Goal: Transaction & Acquisition: Purchase product/service

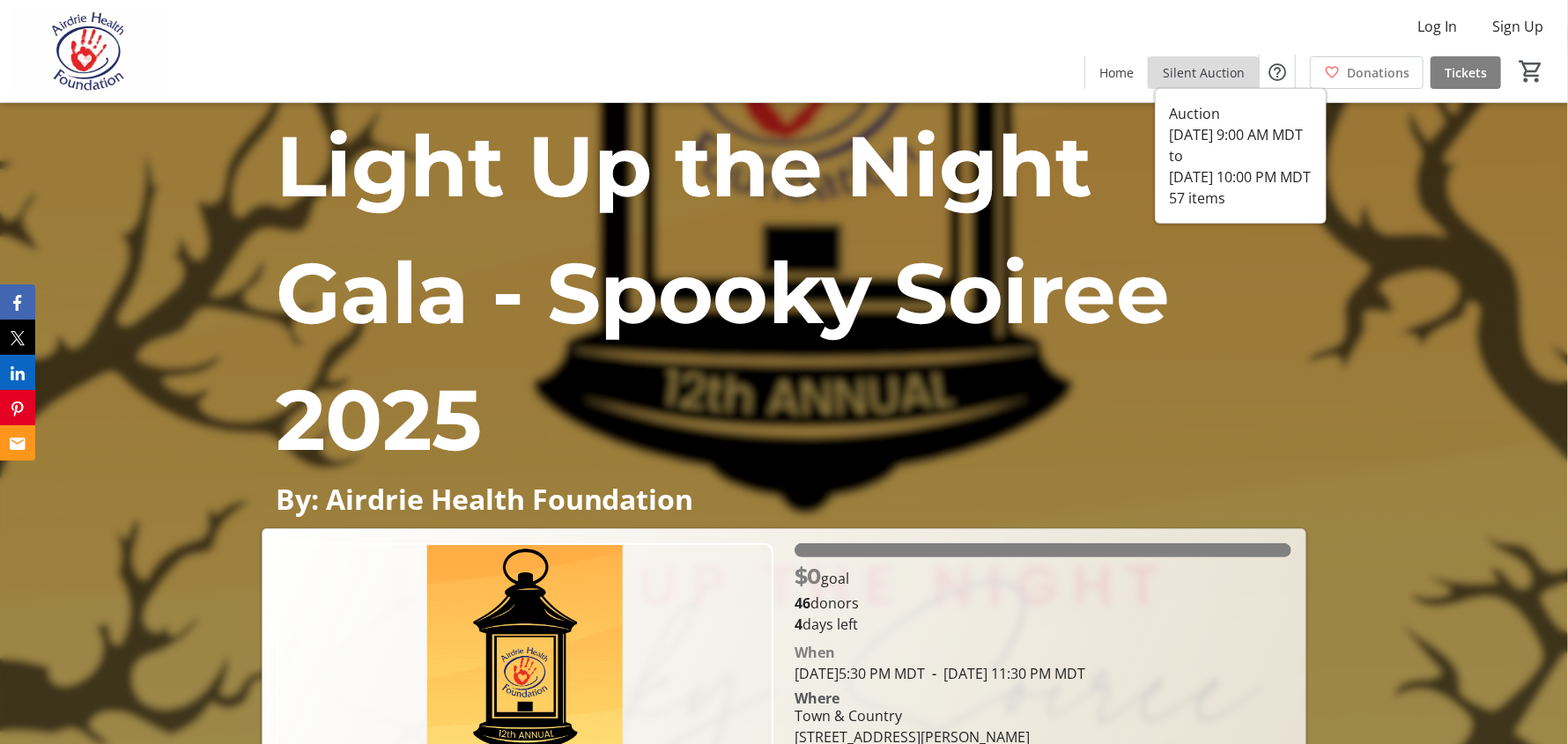
click at [1221, 71] on span "Silent Auction" at bounding box center [1204, 73] width 82 height 18
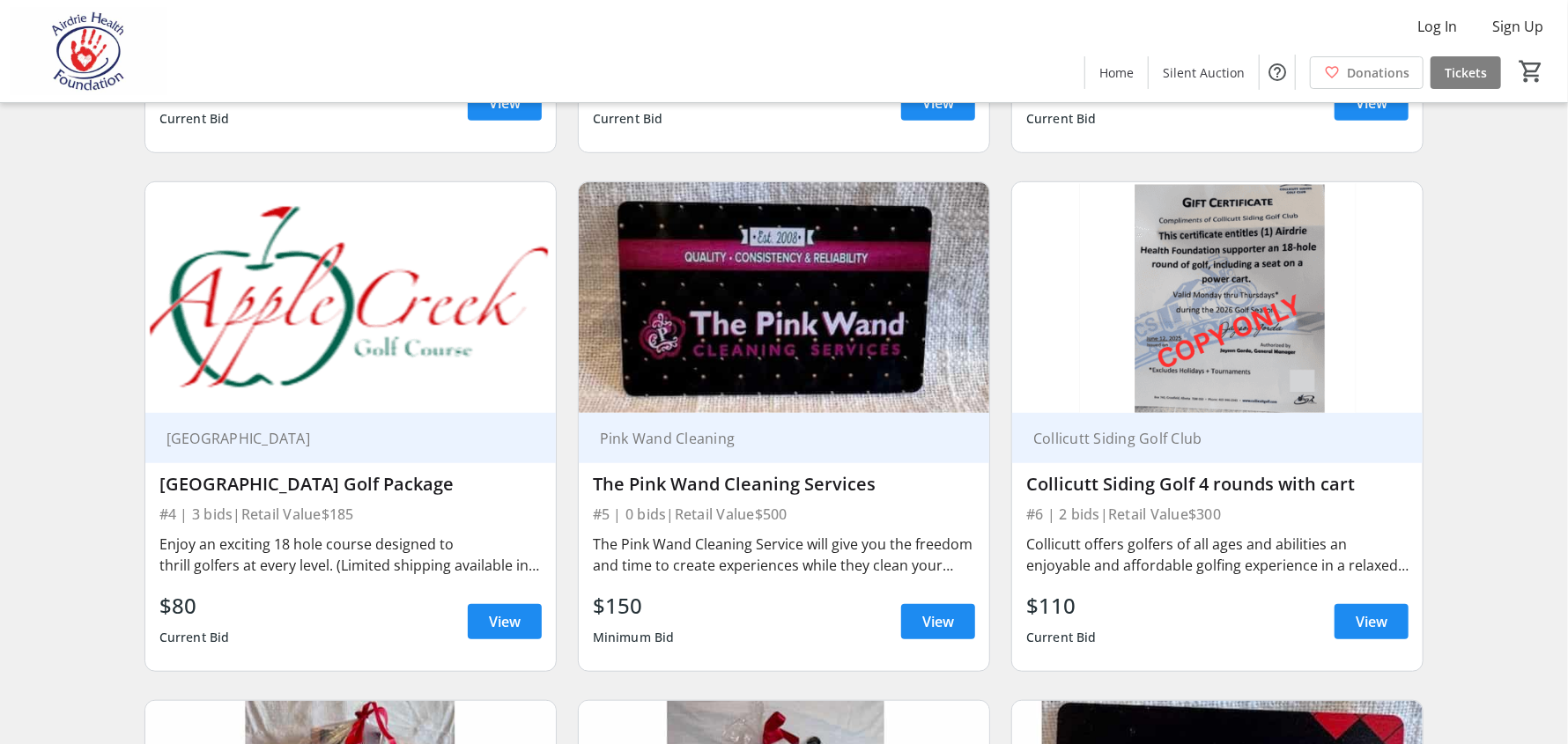
scroll to position [616, 0]
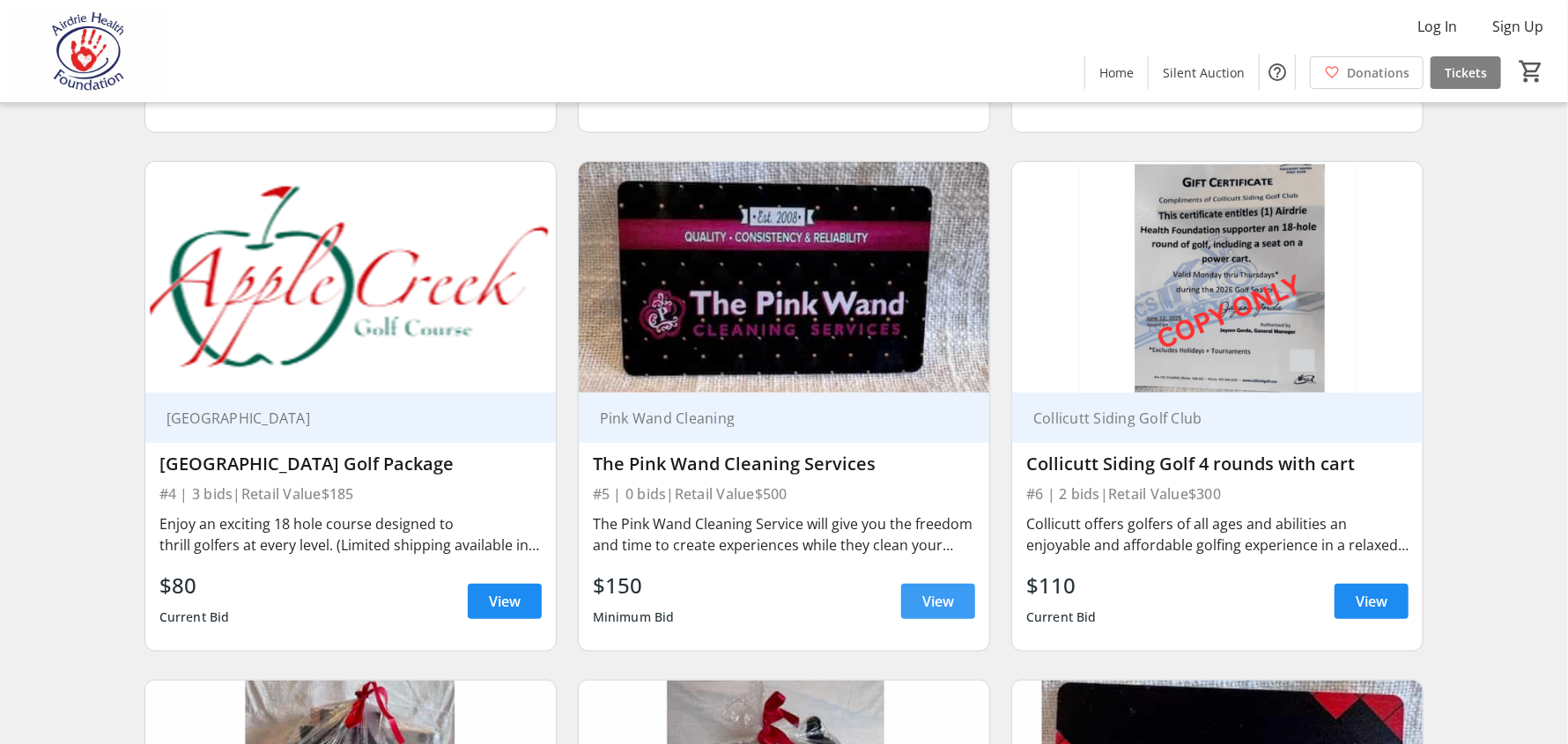
click at [938, 598] on span "View" at bounding box center [938, 601] width 31 height 21
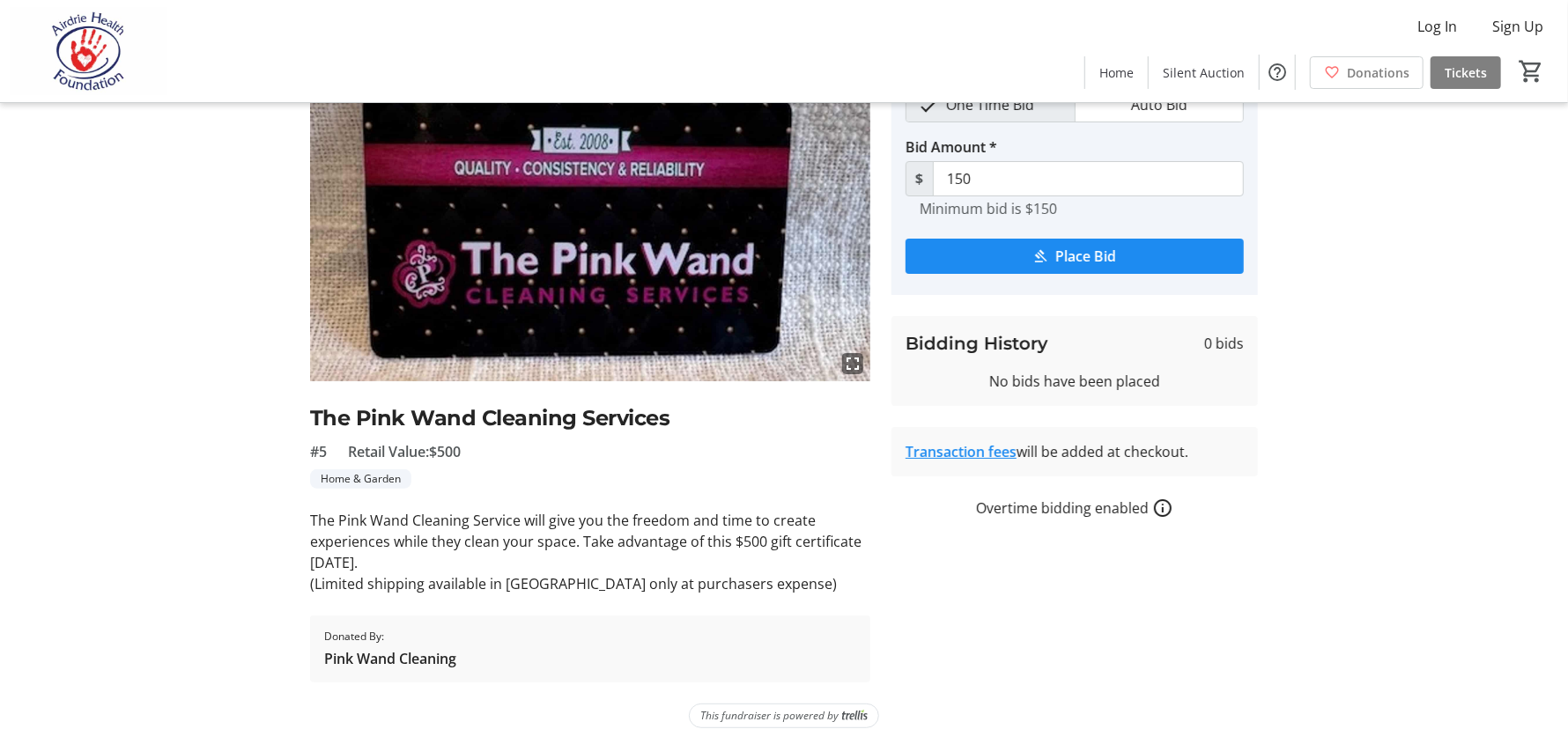
scroll to position [104, 0]
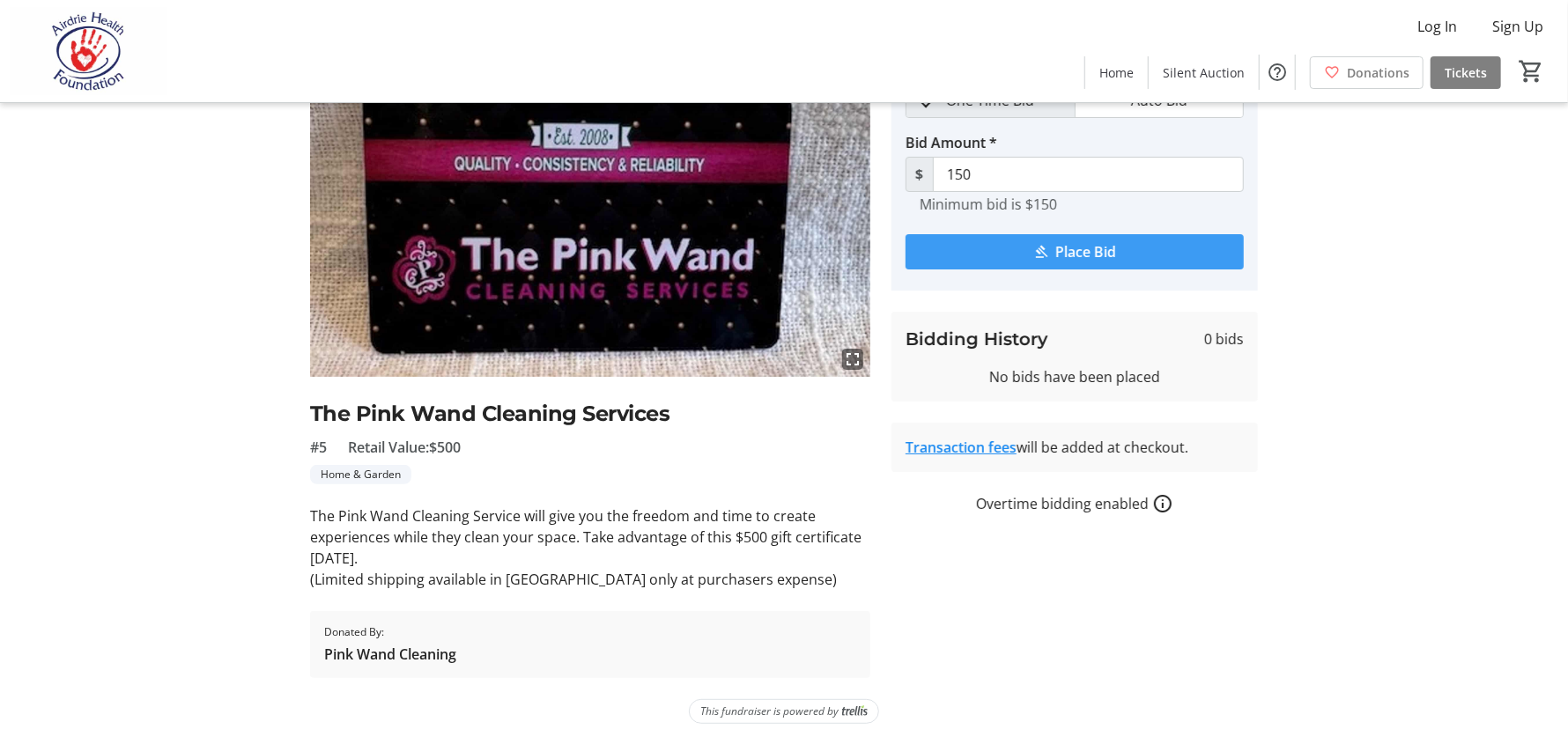
click at [1085, 248] on span "Place Bid" at bounding box center [1086, 251] width 61 height 21
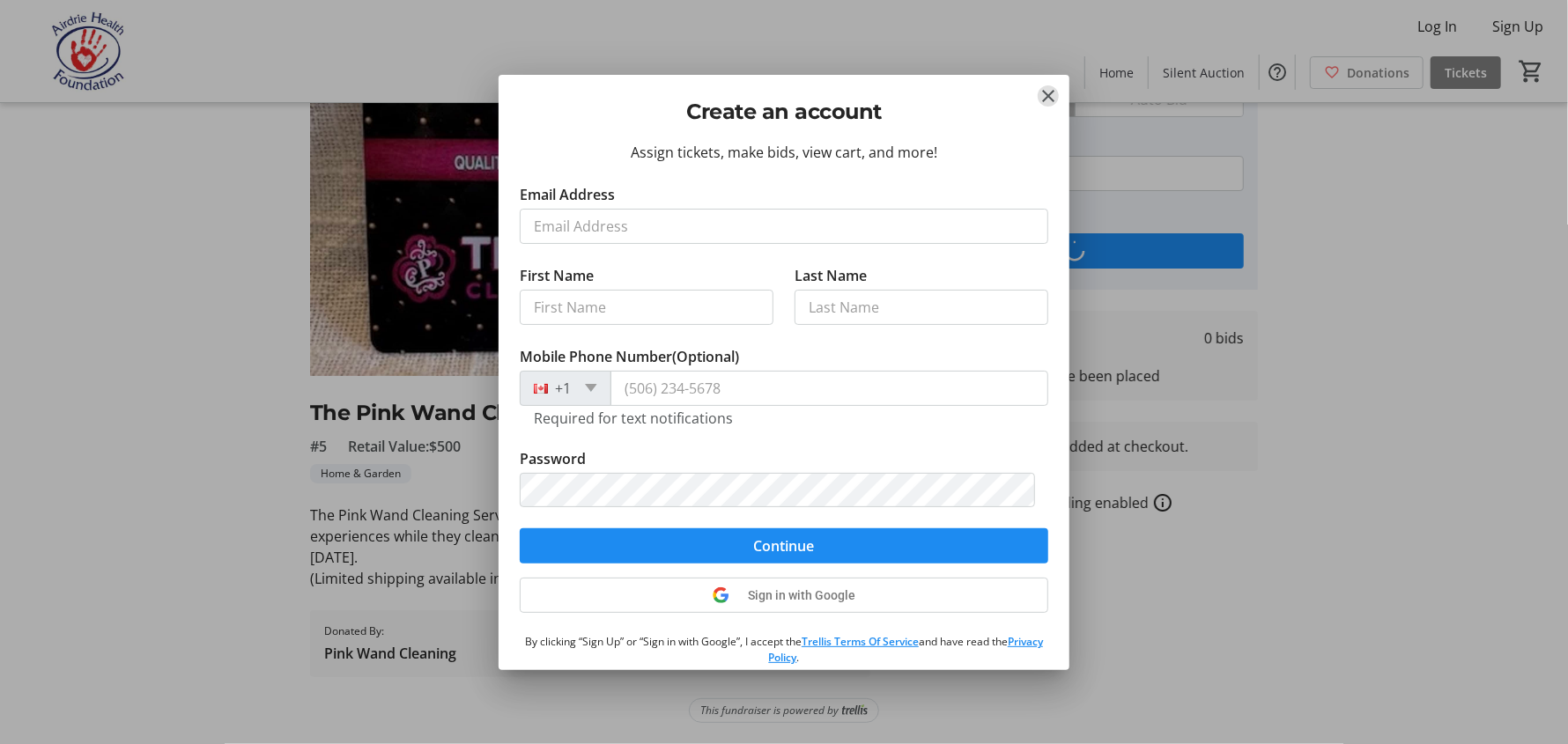
click at [1045, 94] on mat-icon "Close" at bounding box center [1047, 95] width 21 height 21
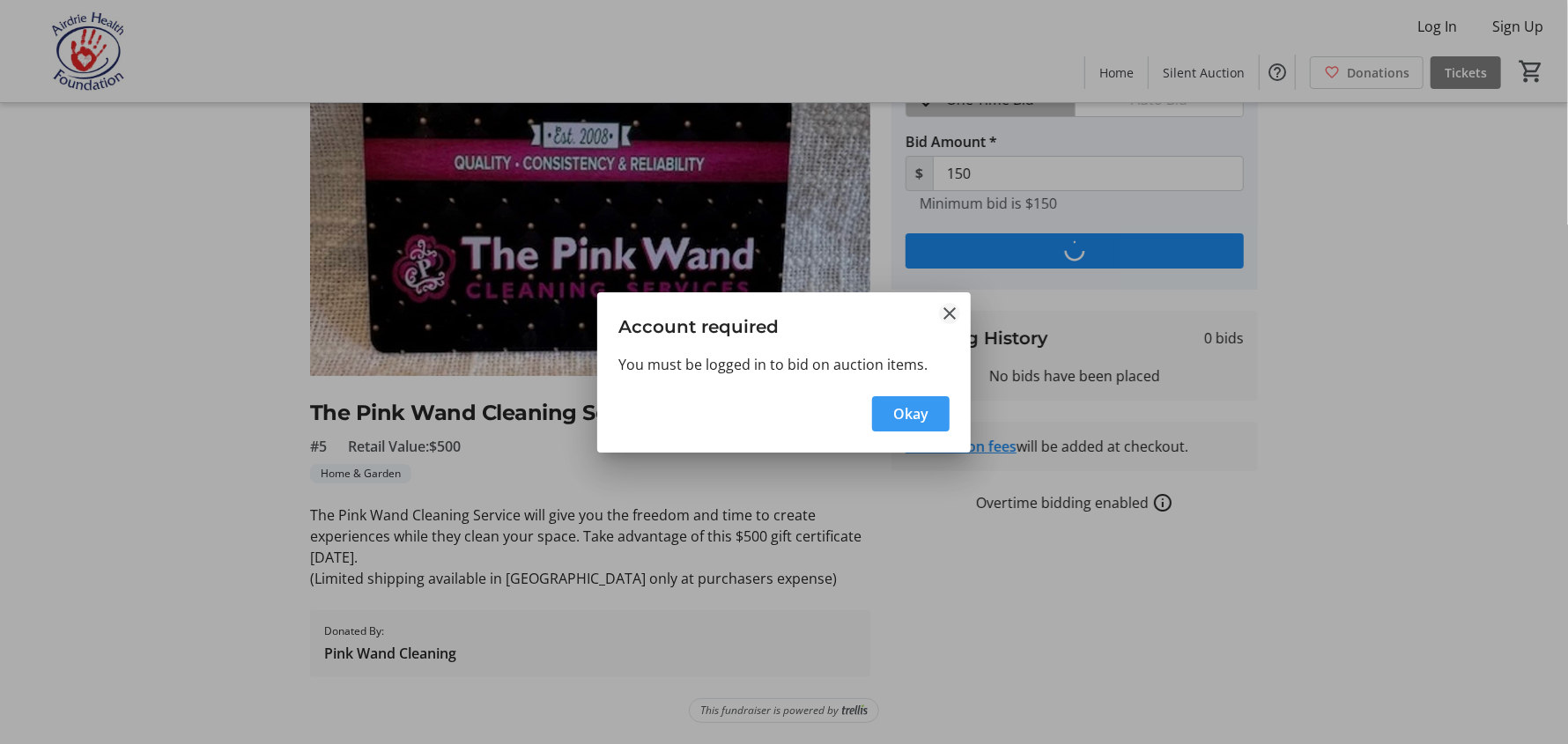
click at [948, 310] on mat-icon "Close" at bounding box center [949, 313] width 21 height 21
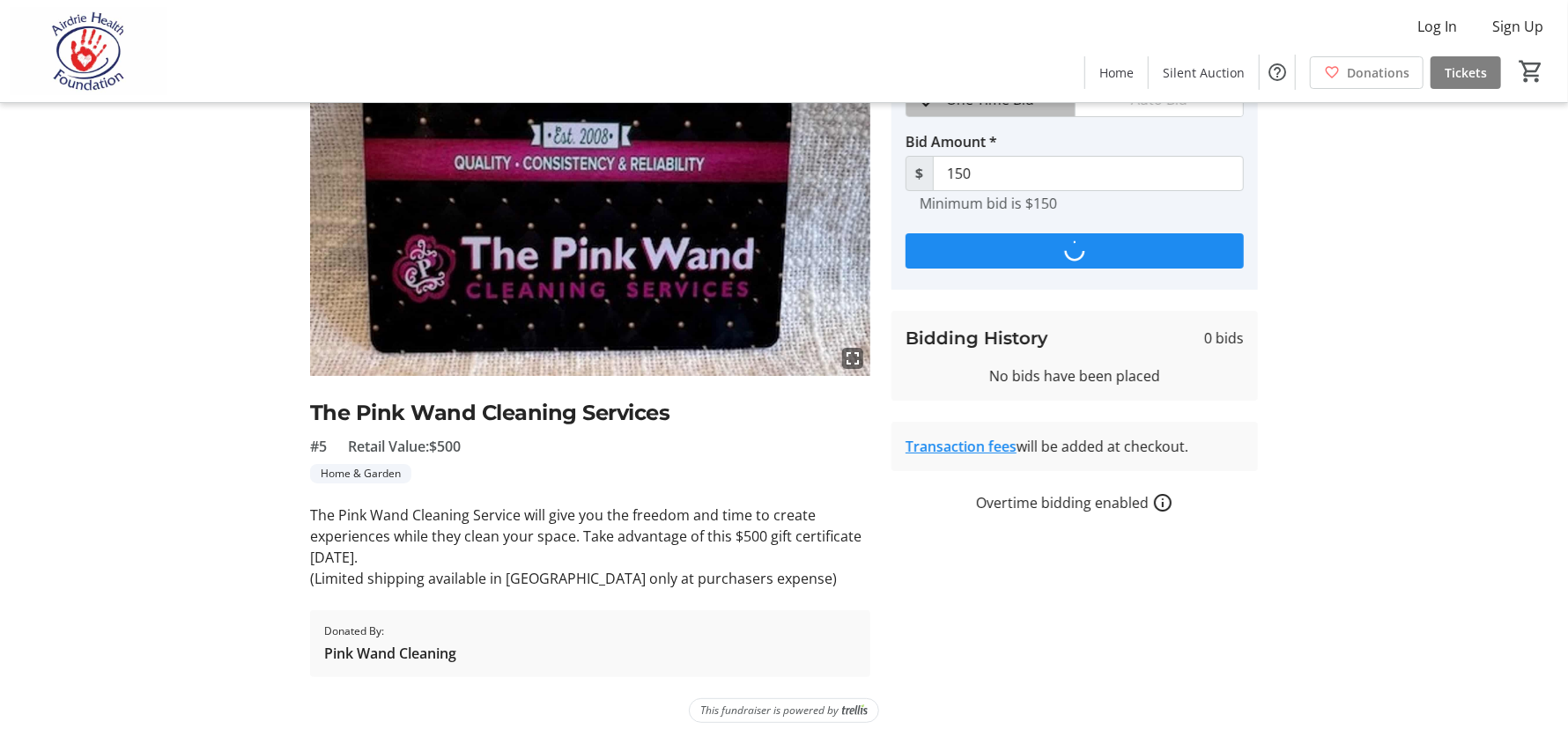
scroll to position [104, 0]
